Goal: Task Accomplishment & Management: Manage account settings

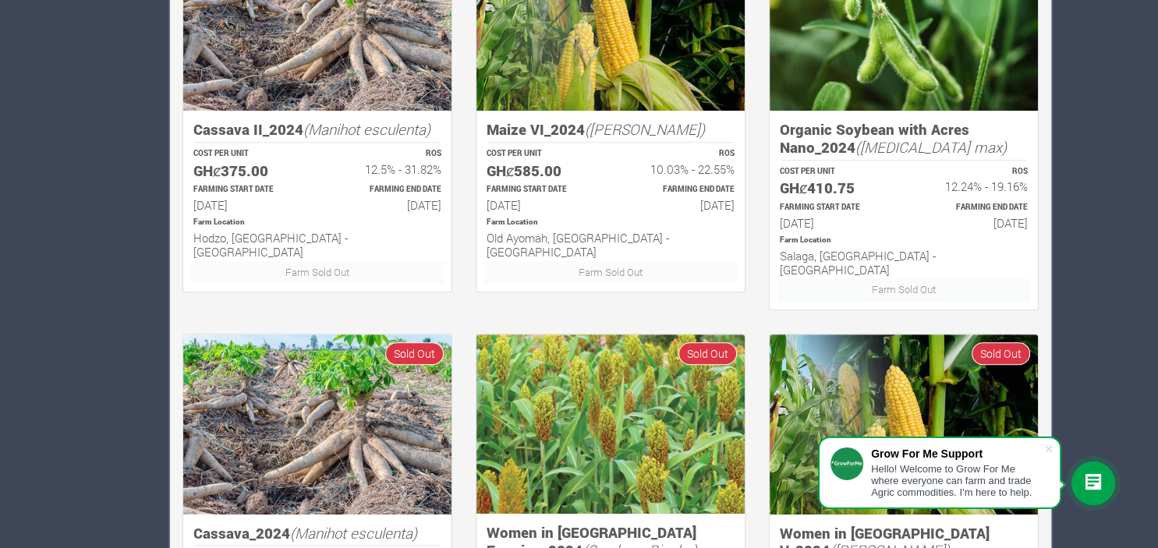
scroll to position [989, 0]
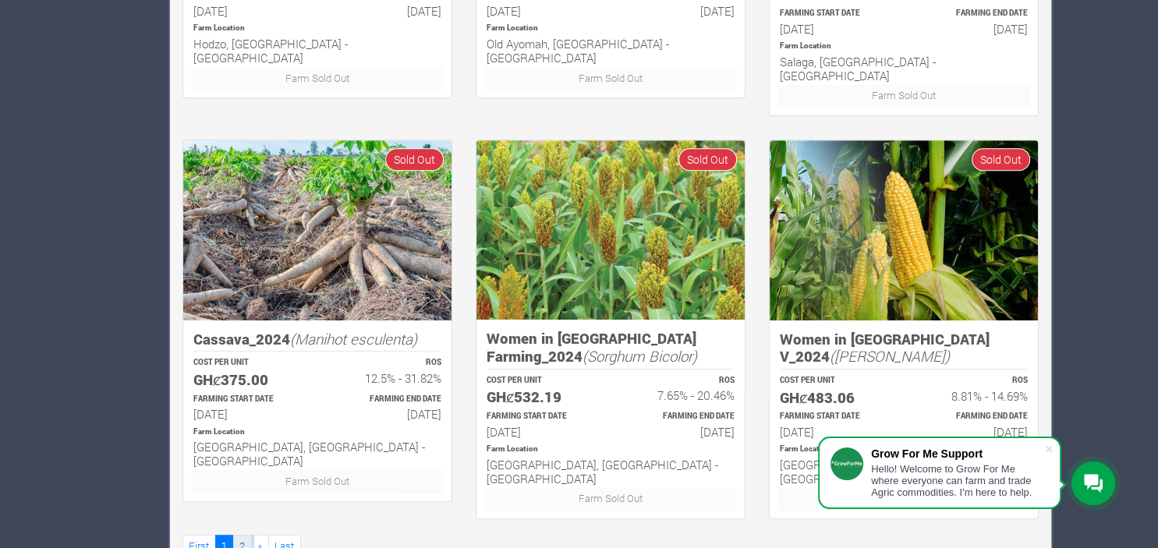
click at [244, 535] on link "2" at bounding box center [242, 546] width 19 height 23
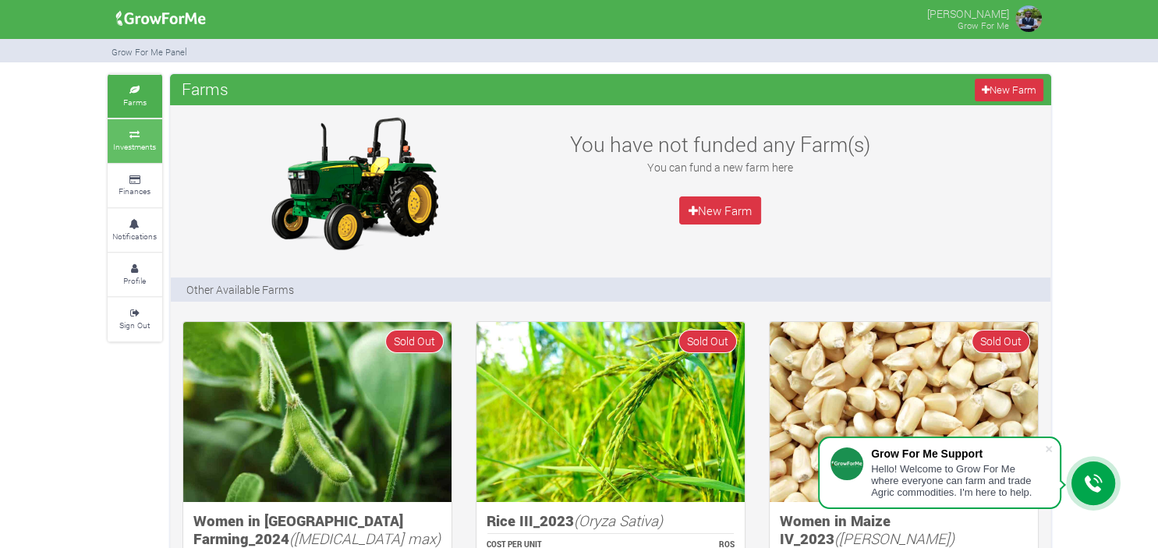
click at [119, 140] on link "Investments" at bounding box center [135, 140] width 55 height 43
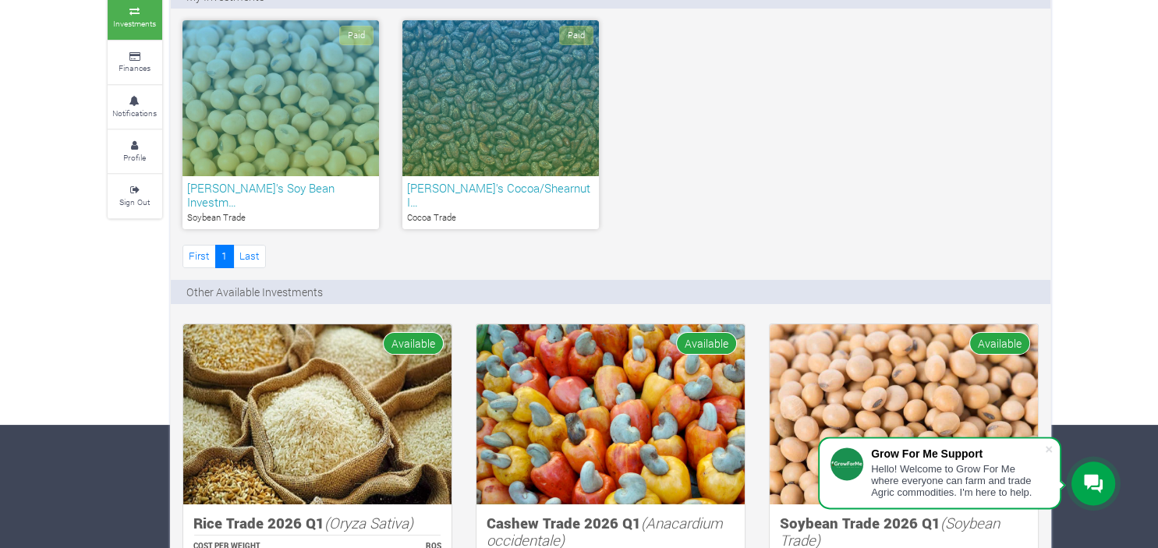
scroll to position [115, 0]
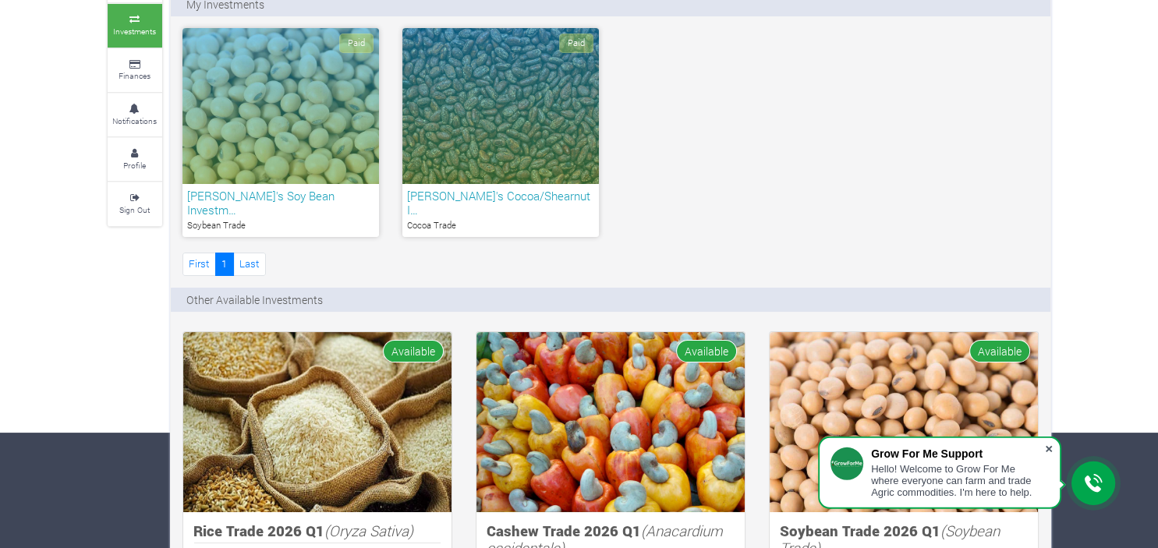
click at [1050, 445] on span at bounding box center [1049, 449] width 16 height 16
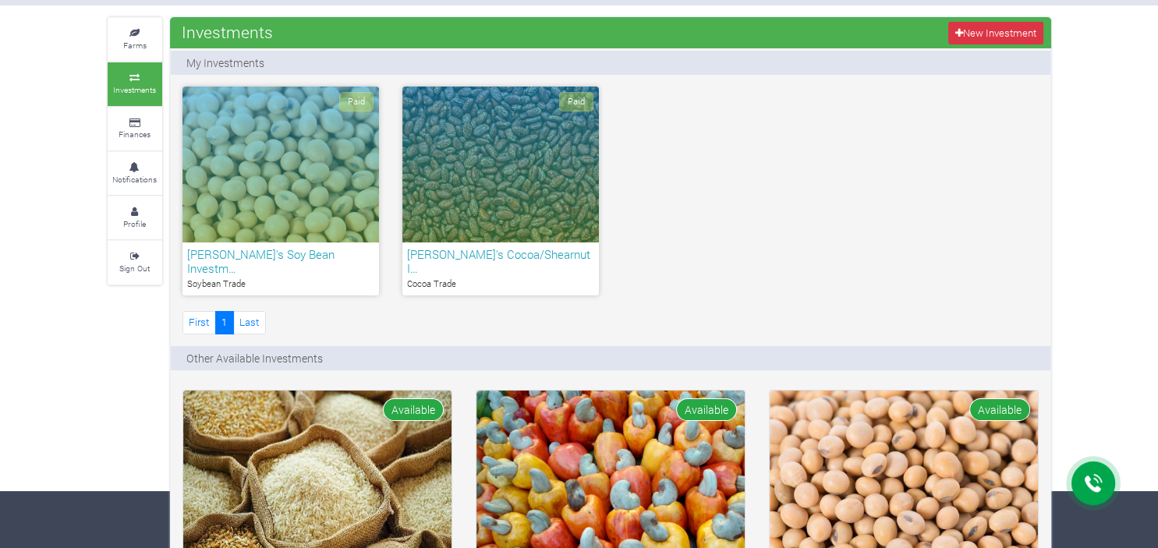
scroll to position [0, 0]
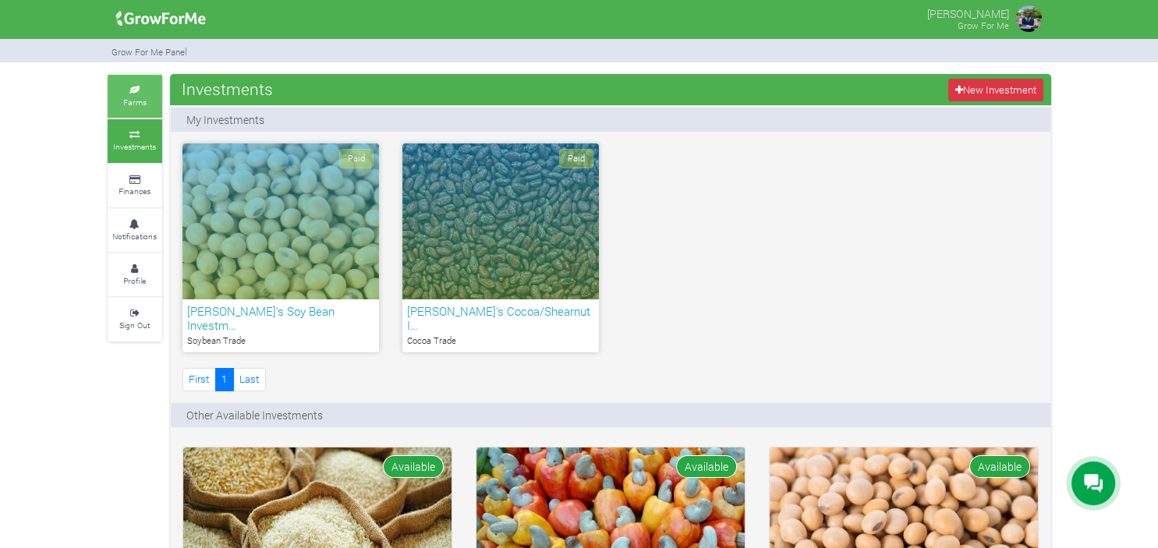
click at [139, 92] on icon at bounding box center [135, 91] width 47 height 8
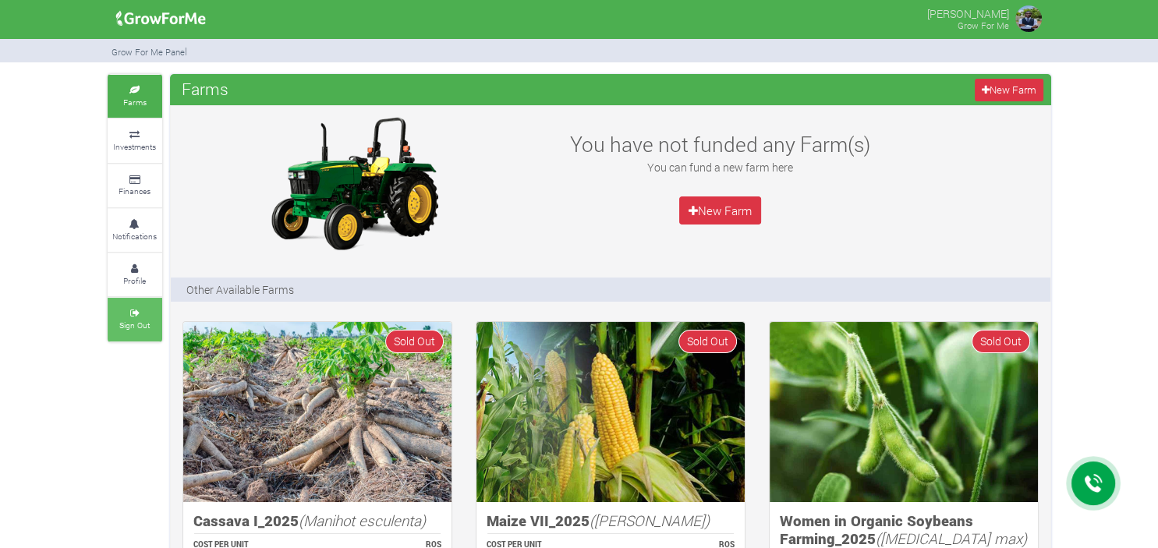
click at [114, 328] on link "Sign Out" at bounding box center [135, 319] width 55 height 43
